Goal: Information Seeking & Learning: Learn about a topic

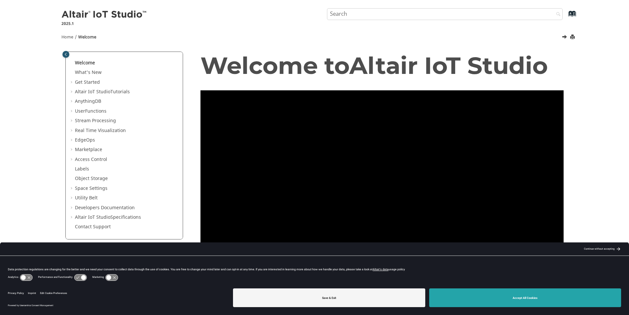
click at [566, 303] on button "Accept All Cookies" at bounding box center [525, 297] width 192 height 19
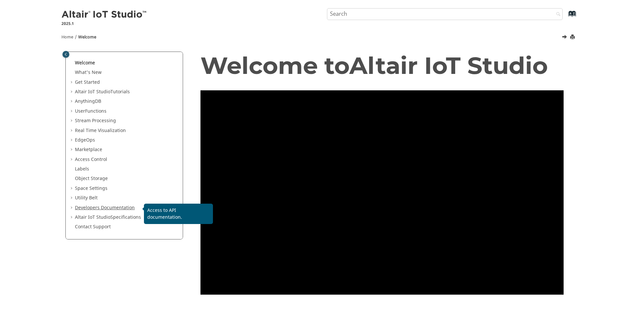
click at [102, 208] on link "Developers Documentation" at bounding box center [105, 207] width 60 height 7
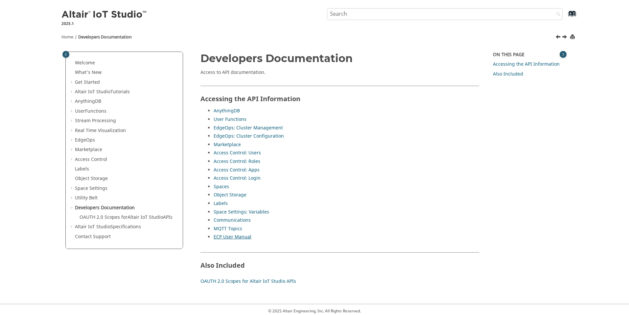
click at [242, 239] on link "ECP User Manual" at bounding box center [232, 237] width 38 height 7
click at [223, 108] on link "AnythingDB" at bounding box center [226, 110] width 26 height 7
click at [89, 63] on link "Welcome" at bounding box center [85, 62] width 20 height 7
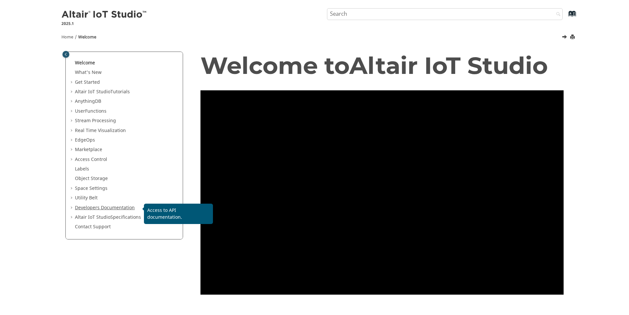
click at [88, 210] on link "Developers Documentation" at bounding box center [105, 207] width 60 height 7
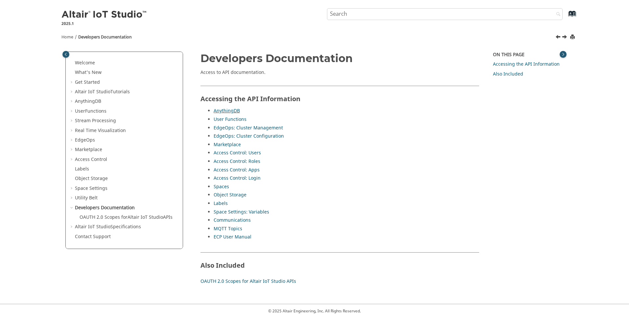
click at [233, 111] on link "AnythingDB" at bounding box center [226, 110] width 26 height 7
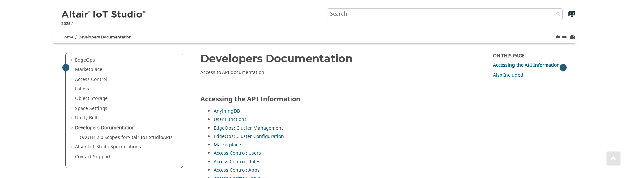
scroll to position [39, 0]
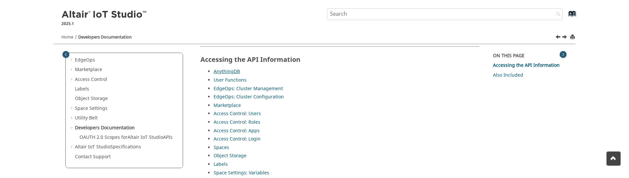
click at [229, 72] on link "AnythingDB" at bounding box center [226, 71] width 26 height 7
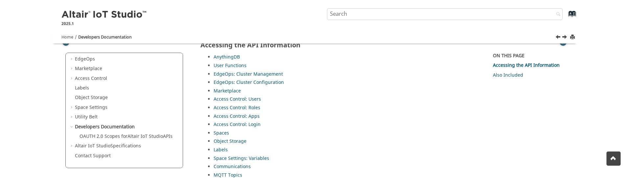
scroll to position [79, 0]
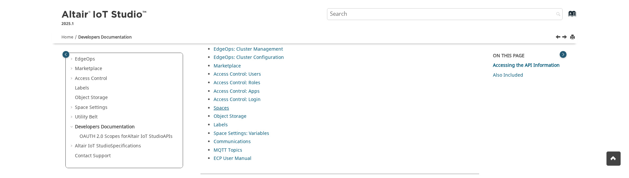
click at [228, 107] on link "Spaces" at bounding box center [220, 107] width 15 height 7
